Goal: Book appointment/travel/reservation

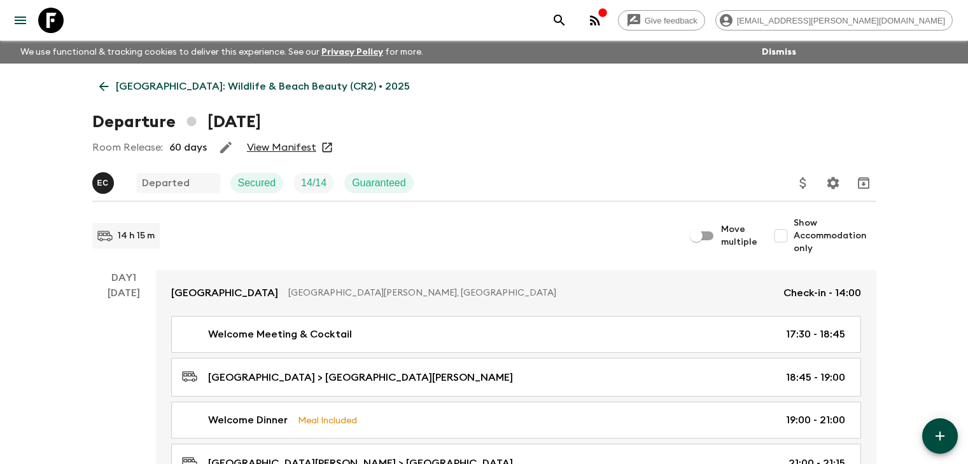
scroll to position [64, 0]
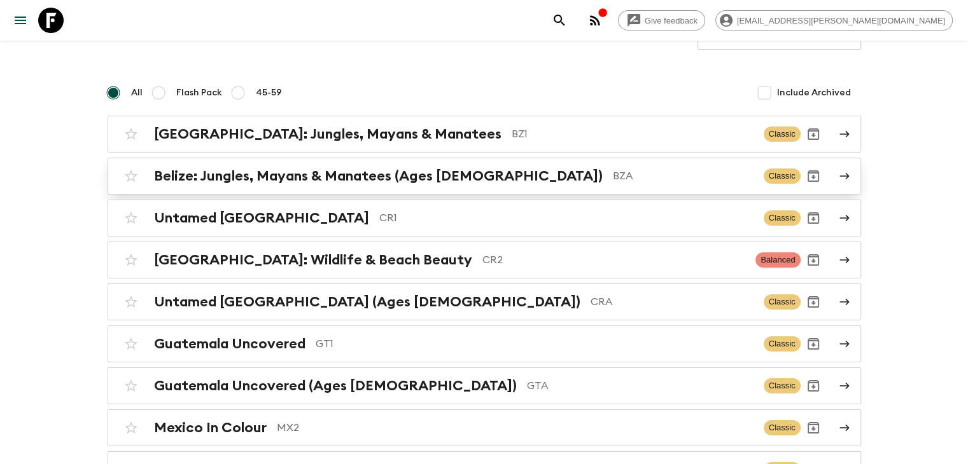
scroll to position [127, 0]
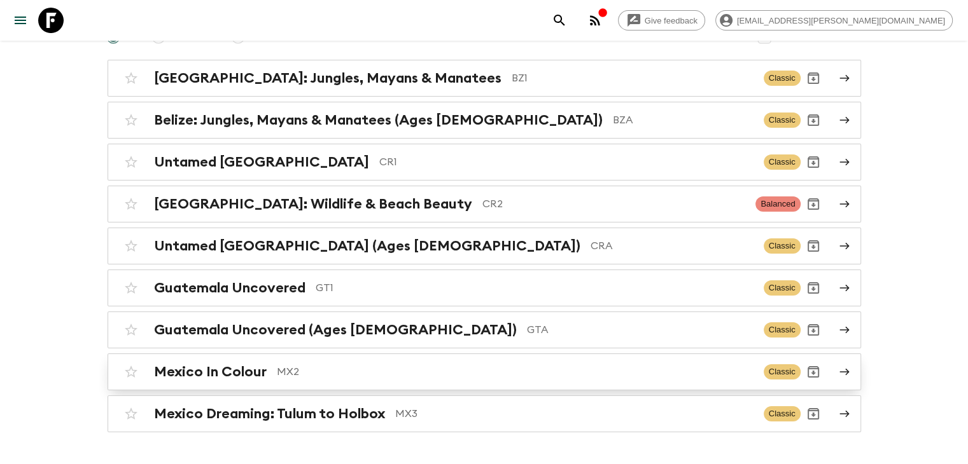
click at [229, 365] on h2 "Mexico In Colour" at bounding box center [210, 372] width 113 height 17
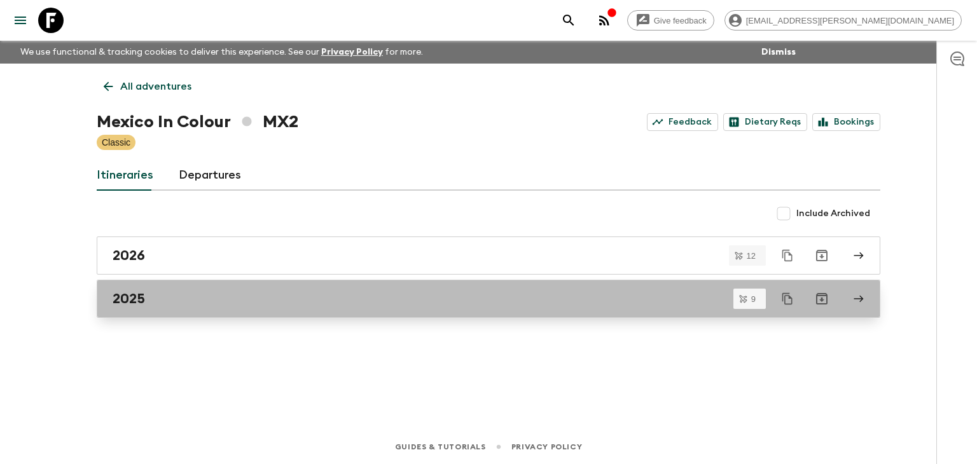
click at [158, 305] on div "2025" at bounding box center [477, 299] width 728 height 17
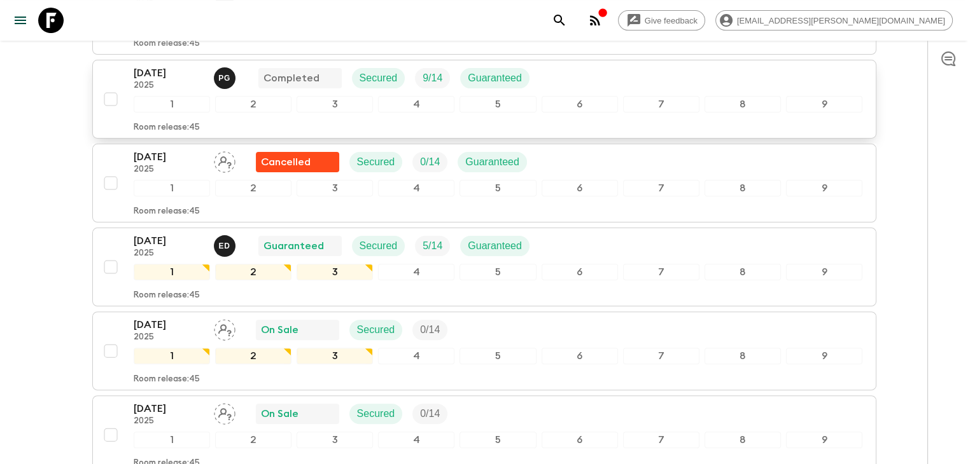
scroll to position [318, 0]
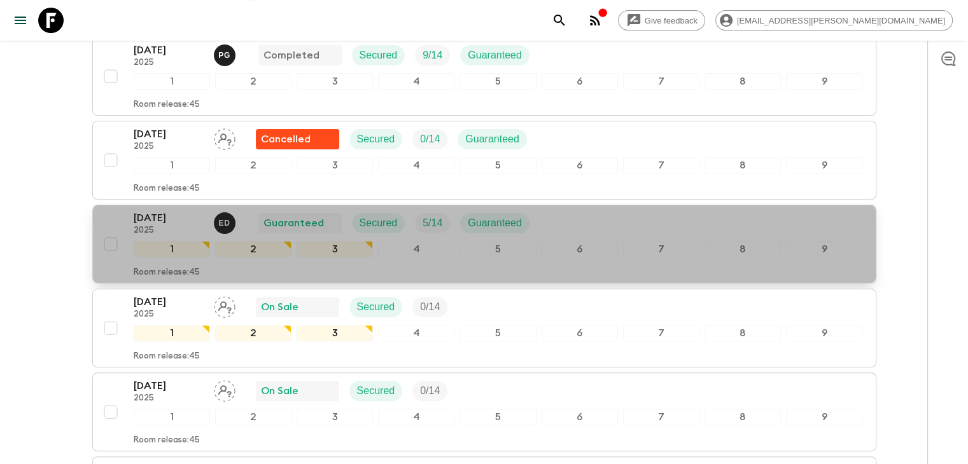
click at [176, 214] on p "[DATE]" at bounding box center [169, 218] width 70 height 15
